Goal: Task Accomplishment & Management: Use online tool/utility

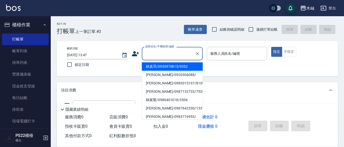
click at [151, 56] on input "顧客姓名/手機號碼/編號" at bounding box center [168, 53] width 49 height 9
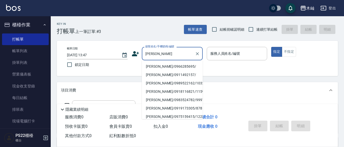
drag, startPoint x: 176, startPoint y: 62, endPoint x: 173, endPoint y: 68, distance: 6.8
click at [175, 62] on ul "[PERSON_NAME]/0966285695/ [PERSON_NAME]/0911492157/ [PERSON_NAME]/0989522162/10…" at bounding box center [172, 89] width 61 height 59
click at [174, 67] on li "[PERSON_NAME]/0966285695/" at bounding box center [172, 66] width 61 height 8
type input "[PERSON_NAME]/0966285695/"
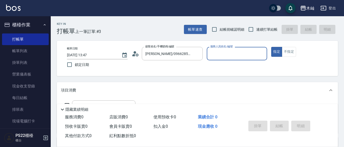
type input "[PERSON_NAME]-7"
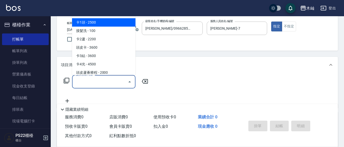
click at [107, 81] on input "服務名稱/代號" at bounding box center [99, 81] width 51 height 9
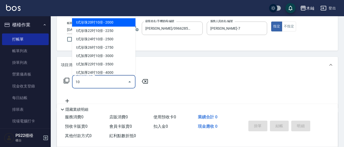
type input "1"
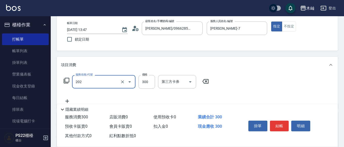
type input "單剪(202)"
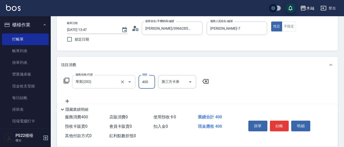
type input "400"
click at [130, 80] on icon "Open" at bounding box center [129, 82] width 6 height 6
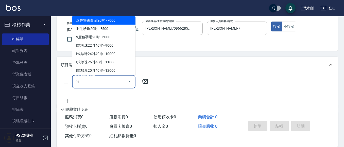
scroll to position [0, 0]
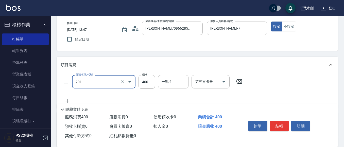
type input "洗剪(201)"
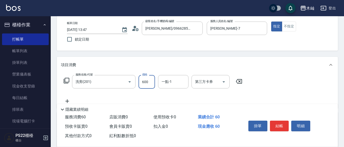
type input "600"
click at [279, 125] on button "結帳" at bounding box center [279, 126] width 19 height 11
